Goal: Register for event/course

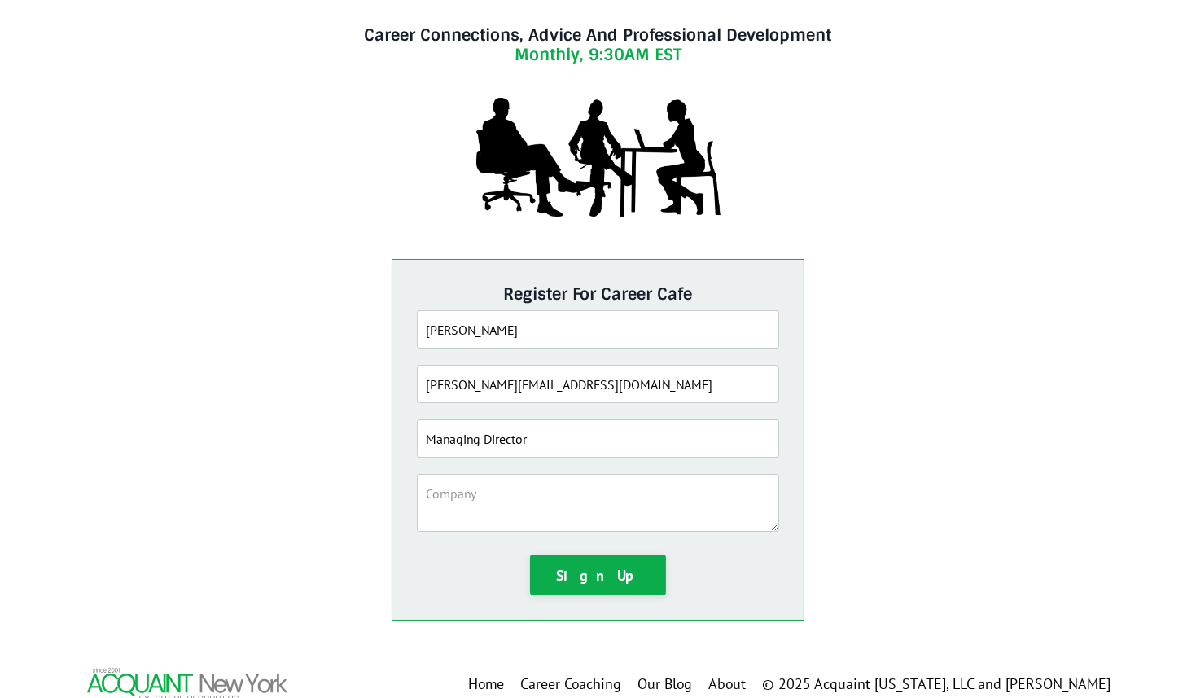
scroll to position [221, 0]
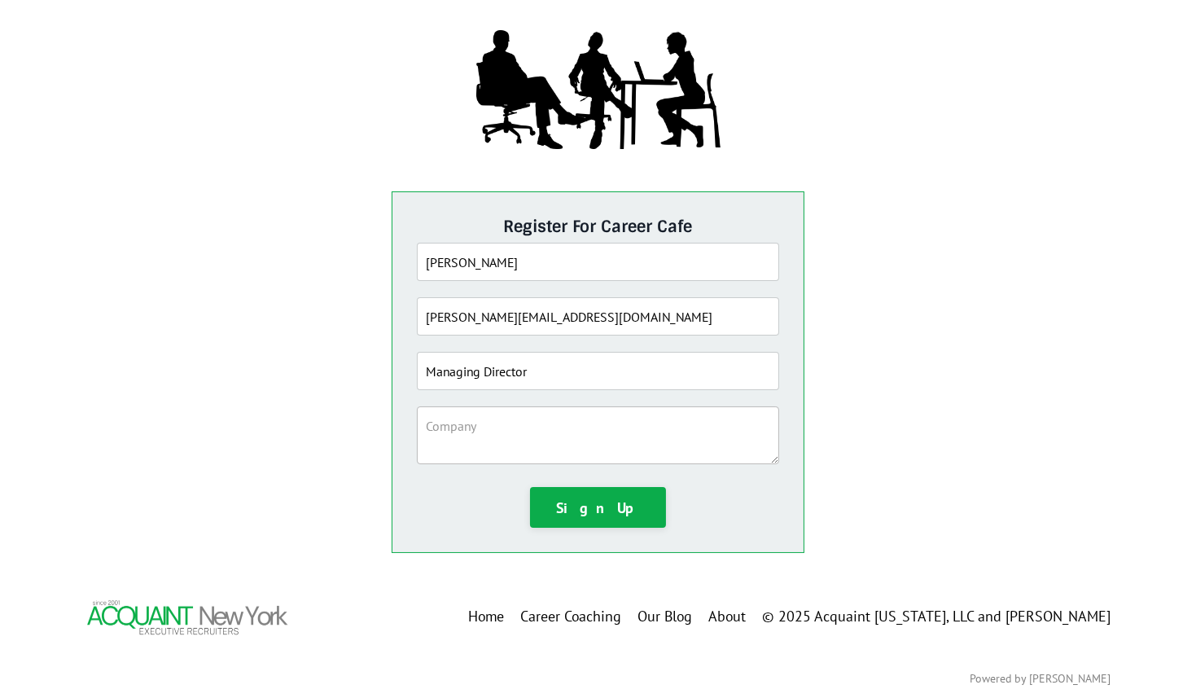
click at [484, 425] on textarea at bounding box center [598, 435] width 363 height 58
type textarea "clg consulting"
click at [599, 503] on button "Sign Up" at bounding box center [598, 507] width 137 height 41
